Goal: Information Seeking & Learning: Learn about a topic

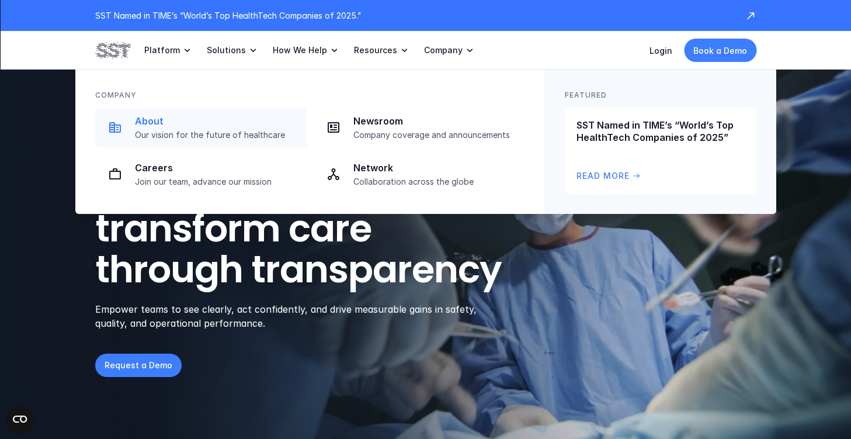
click at [203, 134] on p "Our vision for the future of healthcare" at bounding box center [217, 135] width 165 height 11
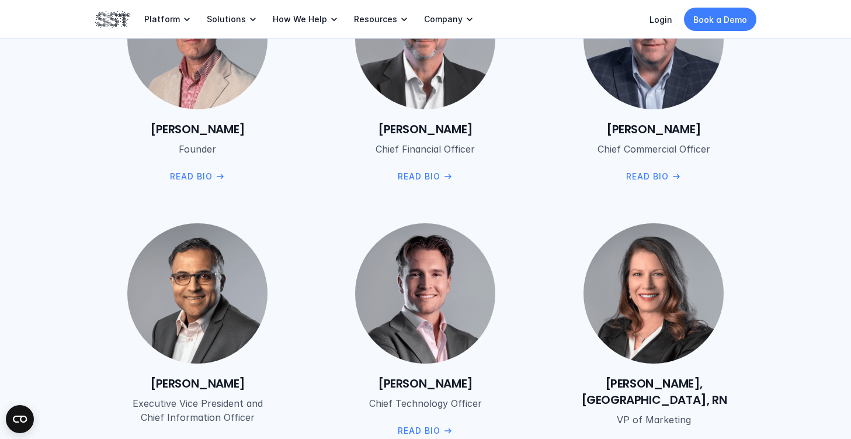
scroll to position [1585, 0]
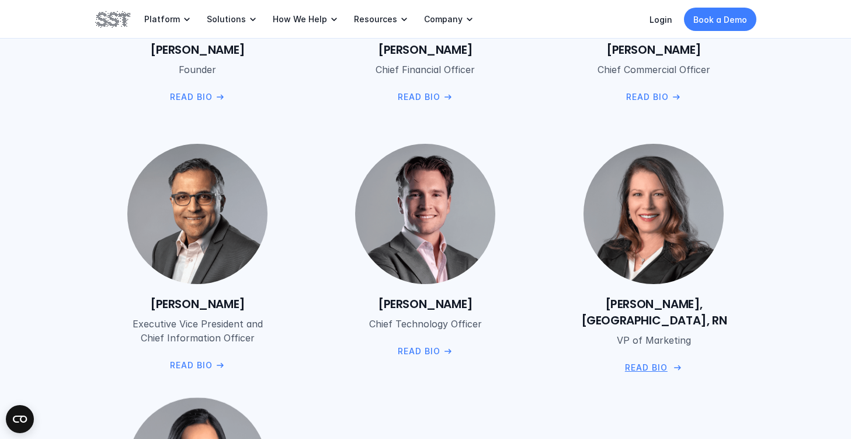
click at [650, 361] on p "Read Bio" at bounding box center [646, 367] width 43 height 13
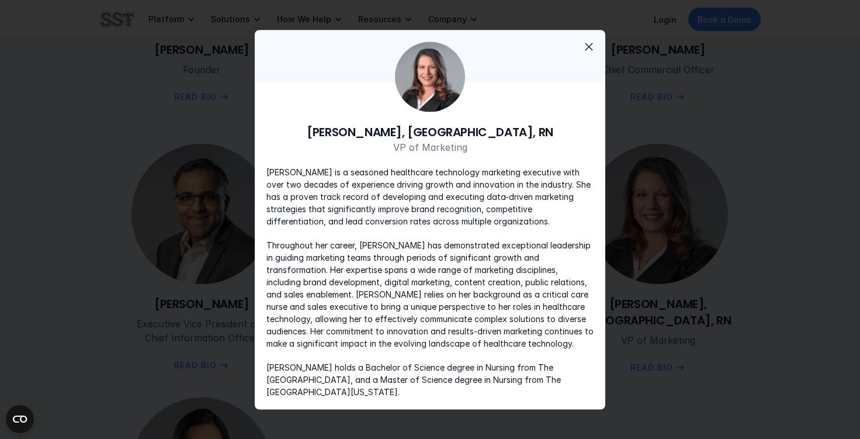
click at [594, 50] on span "close" at bounding box center [589, 46] width 14 height 14
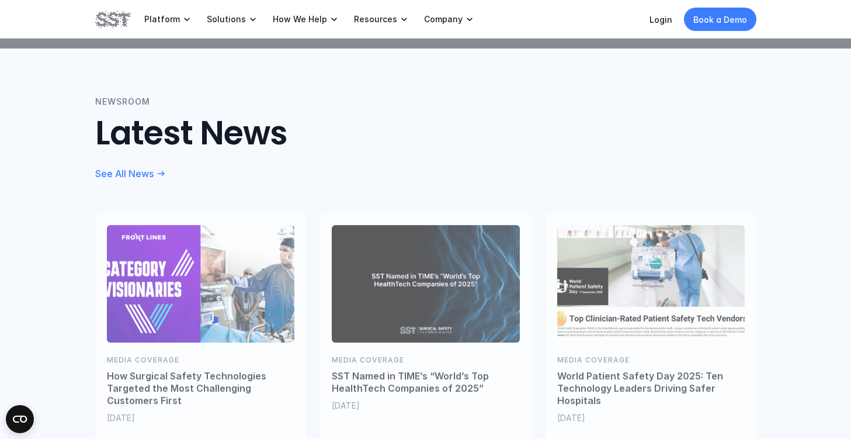
scroll to position [2540, 0]
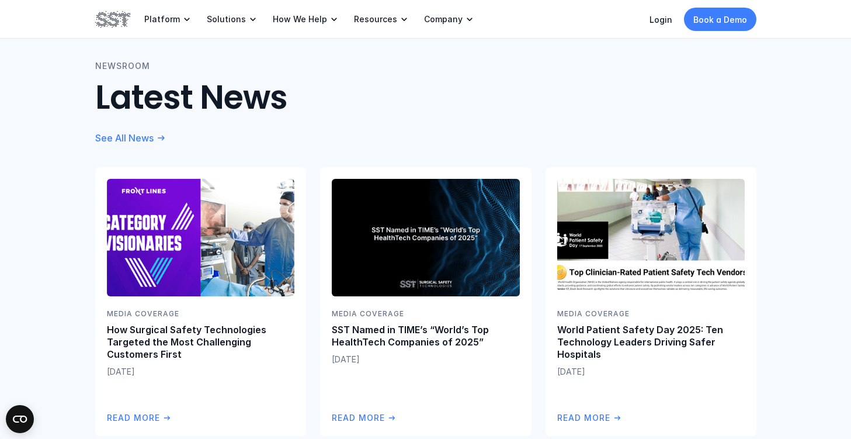
click at [42, 282] on div "Newsroom Latest News See All News Media Coverage How Surgical Safety Technologi…" at bounding box center [425, 248] width 851 height 470
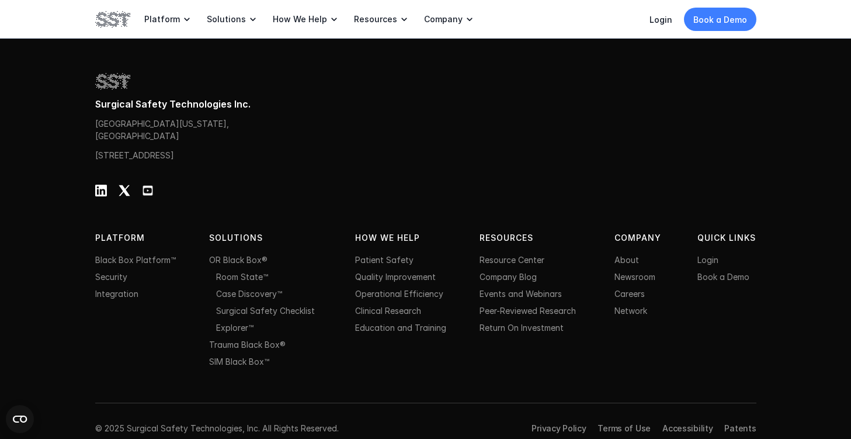
scroll to position [3757, 0]
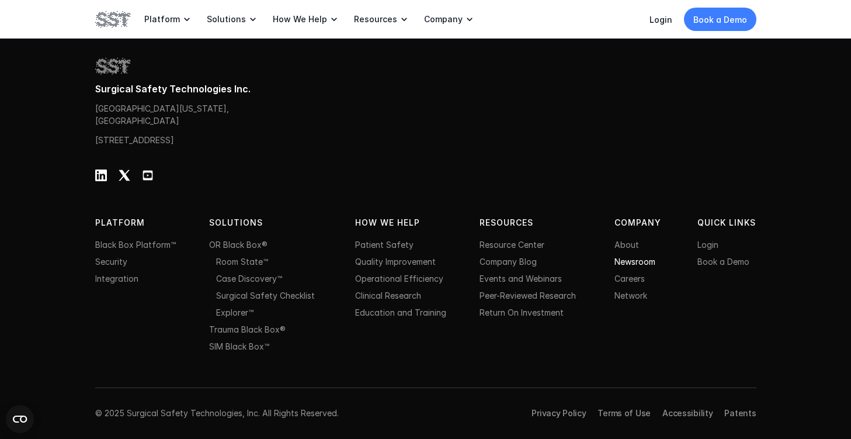
click at [639, 264] on link "Newsroom" at bounding box center [635, 262] width 41 height 10
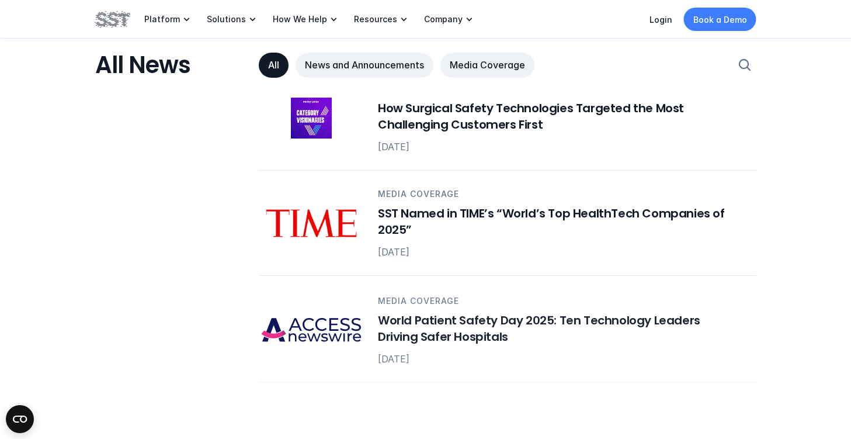
scroll to position [694, 0]
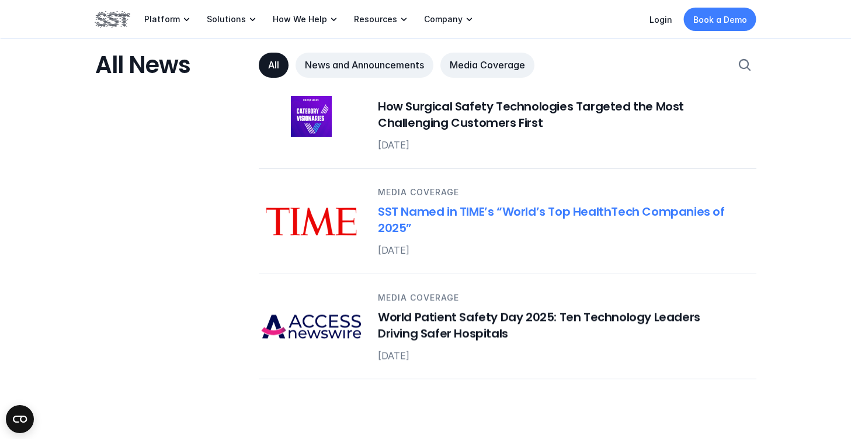
click at [545, 210] on h6 "SST Named in TIME’s “World’s Top HealthTech Companies of 2025”" at bounding box center [560, 219] width 365 height 33
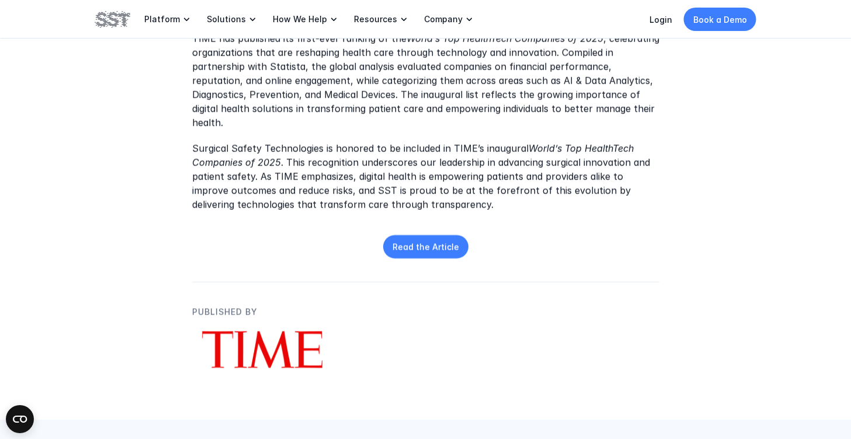
scroll to position [541, 0]
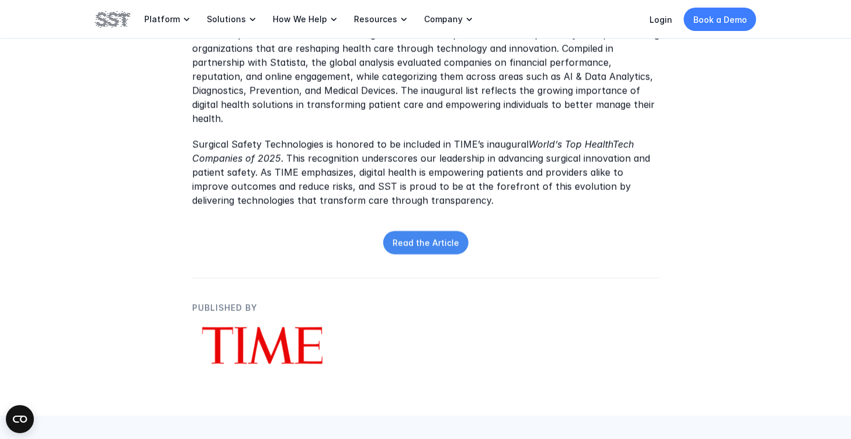
click at [428, 237] on p "Read the Article" at bounding box center [426, 243] width 67 height 12
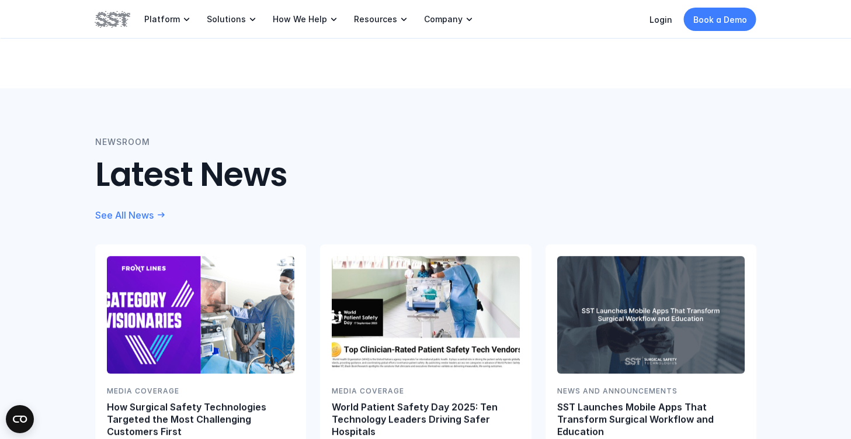
scroll to position [899, 0]
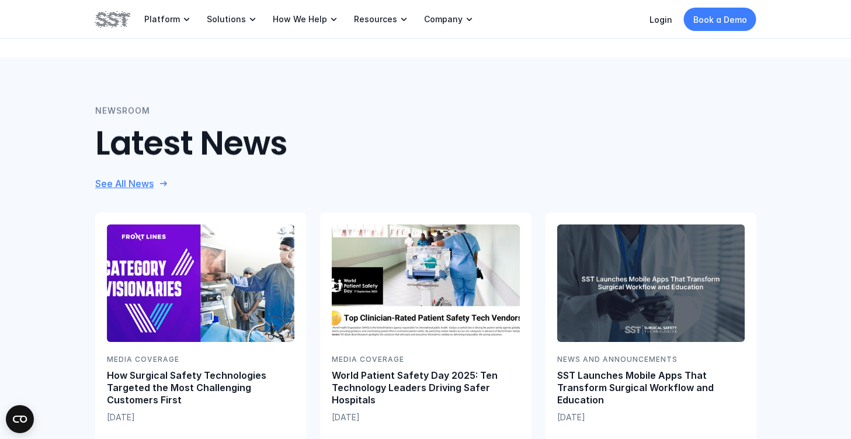
click at [158, 178] on link "See All News" at bounding box center [132, 184] width 74 height 12
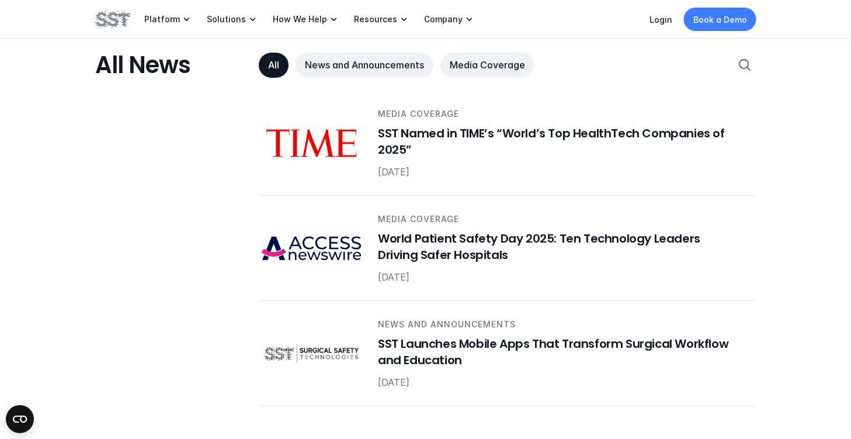
scroll to position [837, 0]
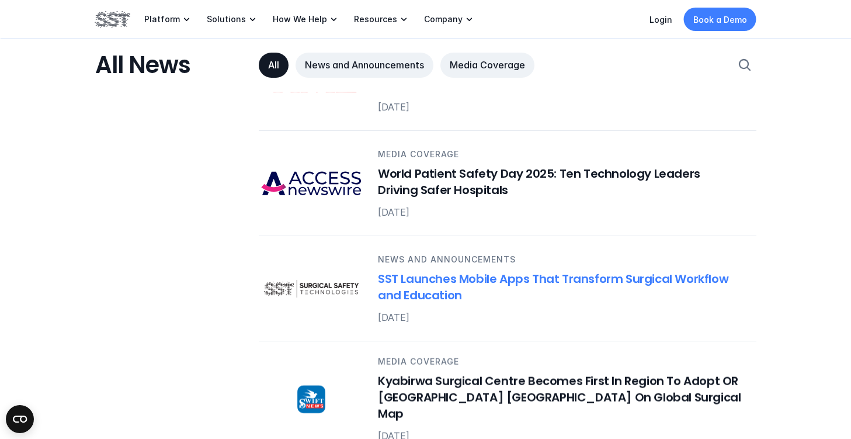
click at [405, 295] on h6 "SST Launches Mobile Apps That Transform Surgical Workflow and Education" at bounding box center [560, 287] width 365 height 33
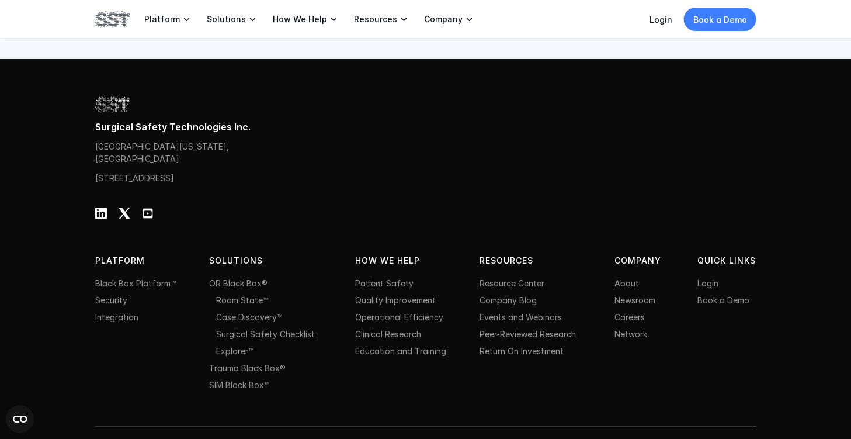
scroll to position [1975, 0]
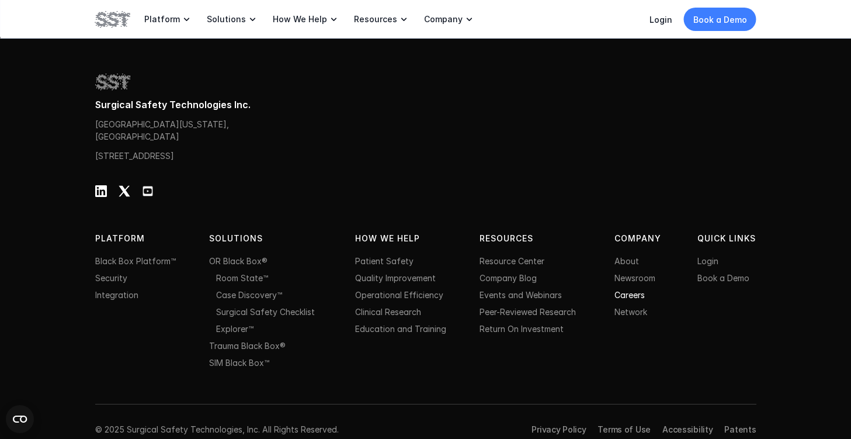
click at [639, 290] on link "Careers" at bounding box center [630, 295] width 30 height 10
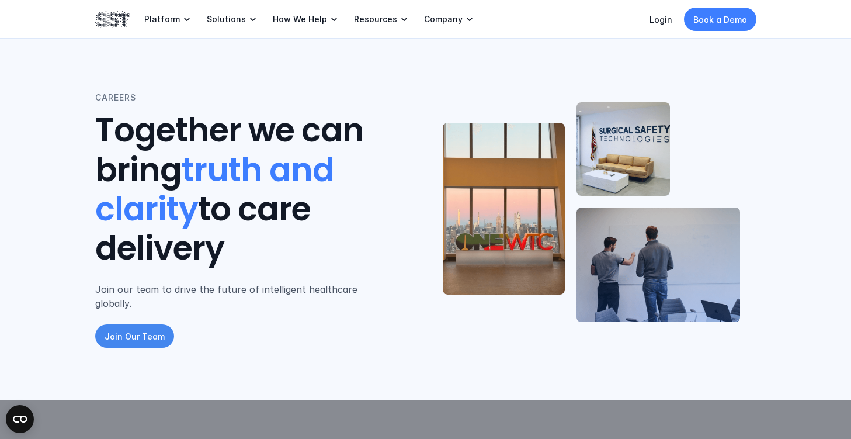
click at [158, 330] on p "Join Our Team" at bounding box center [135, 336] width 60 height 12
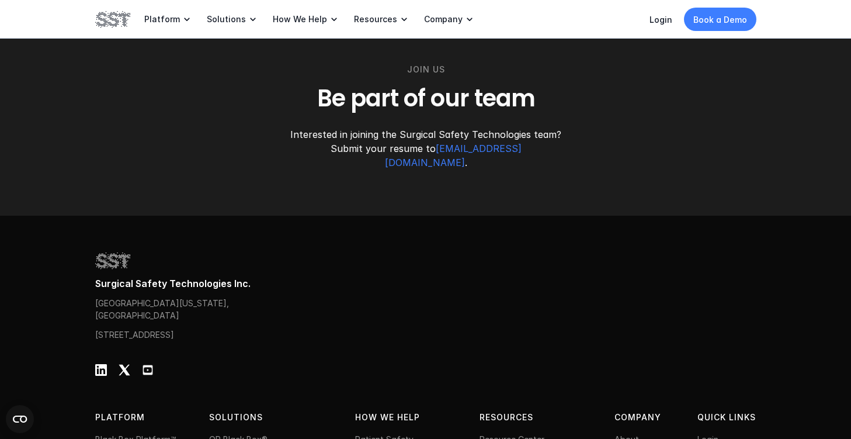
scroll to position [1672, 0]
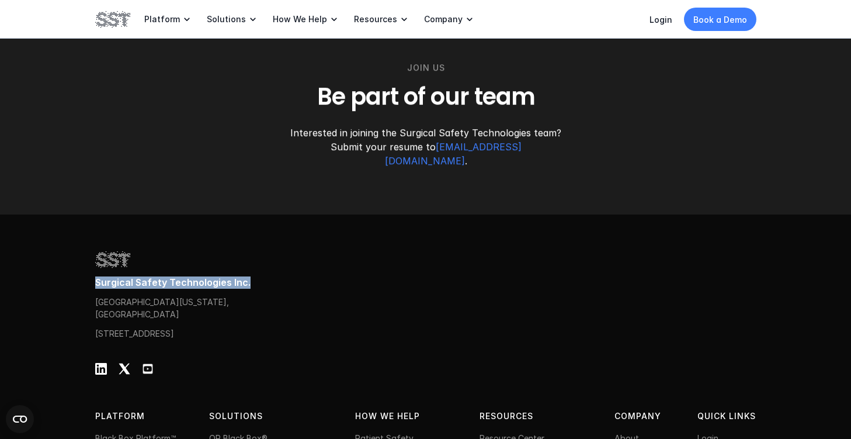
drag, startPoint x: 245, startPoint y: 257, endPoint x: 96, endPoint y: 258, distance: 149.0
click at [96, 276] on p "Surgical Safety Technologies Inc." at bounding box center [426, 282] width 662 height 12
copy p "Surgical Safety Technologies Inc."
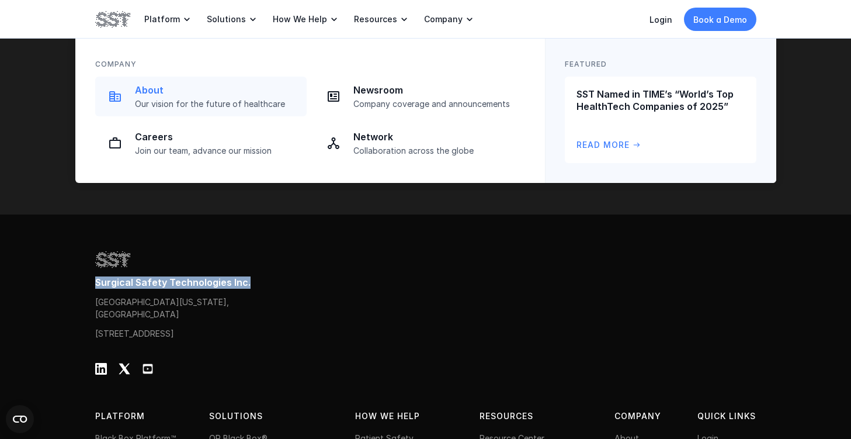
click at [199, 99] on p "Our vision for the future of healthcare" at bounding box center [217, 104] width 165 height 11
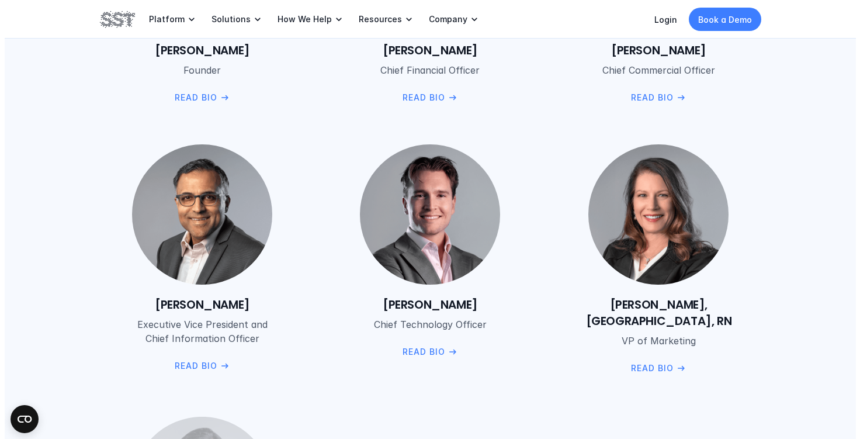
scroll to position [1594, 0]
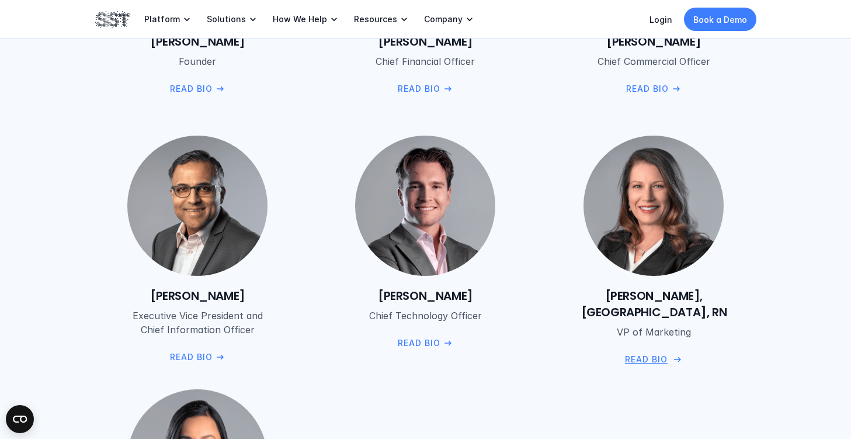
click at [668, 290] on h6 "[PERSON_NAME], [GEOGRAPHIC_DATA], RN" at bounding box center [654, 304] width 205 height 33
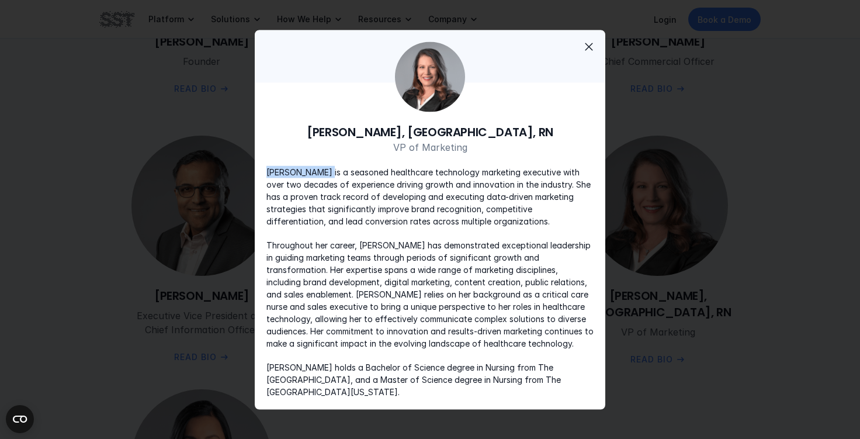
drag, startPoint x: 328, startPoint y: 179, endPoint x: 269, endPoint y: 181, distance: 58.5
click at [269, 181] on p "[PERSON_NAME] is a seasoned healthcare technology marketing executive with over…" at bounding box center [429, 195] width 327 height 61
copy p "[PERSON_NAME]"
